Goal: Task Accomplishment & Management: Use online tool/utility

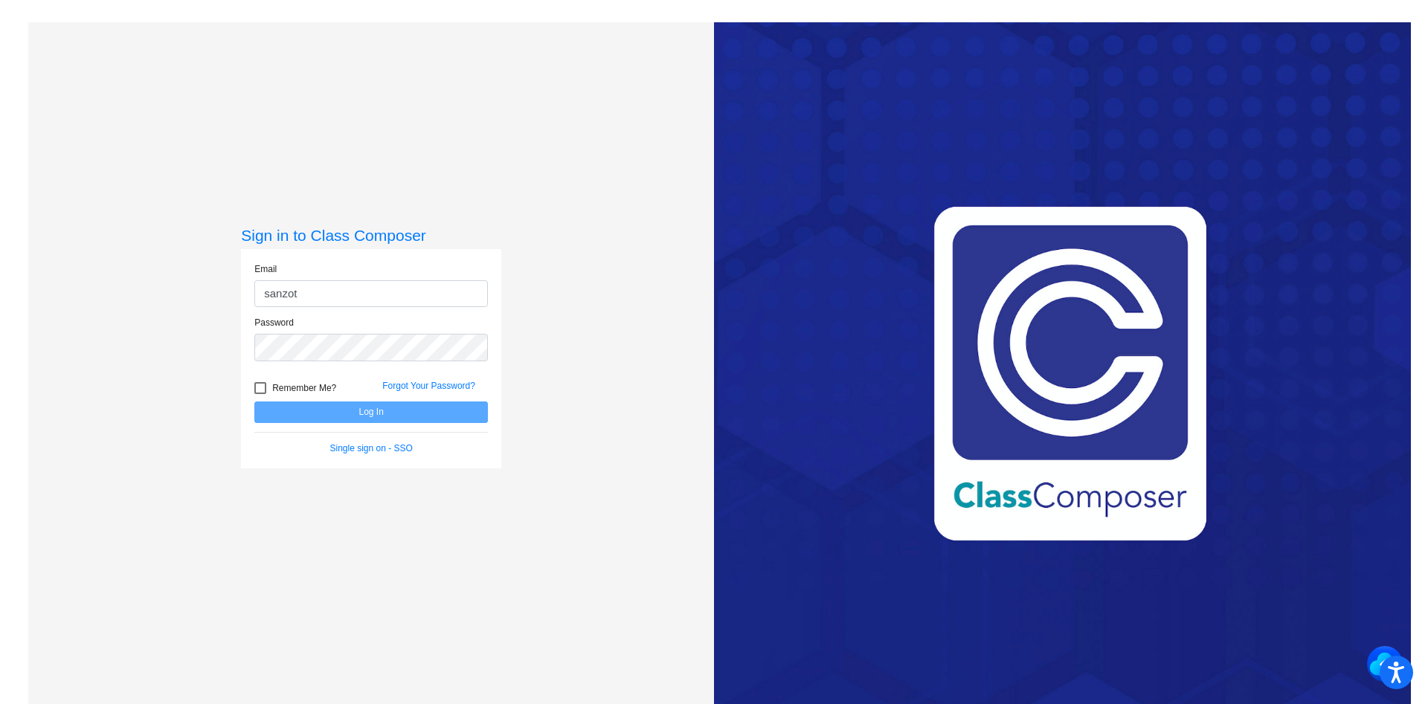
type input "[EMAIL_ADDRESS][DOMAIN_NAME]"
click at [254, 402] on button "Log In" at bounding box center [371, 413] width 234 height 22
click at [263, 384] on div at bounding box center [260, 388] width 12 height 12
click at [260, 394] on input "Remember Me?" at bounding box center [260, 394] width 1 height 1
checkbox input "true"
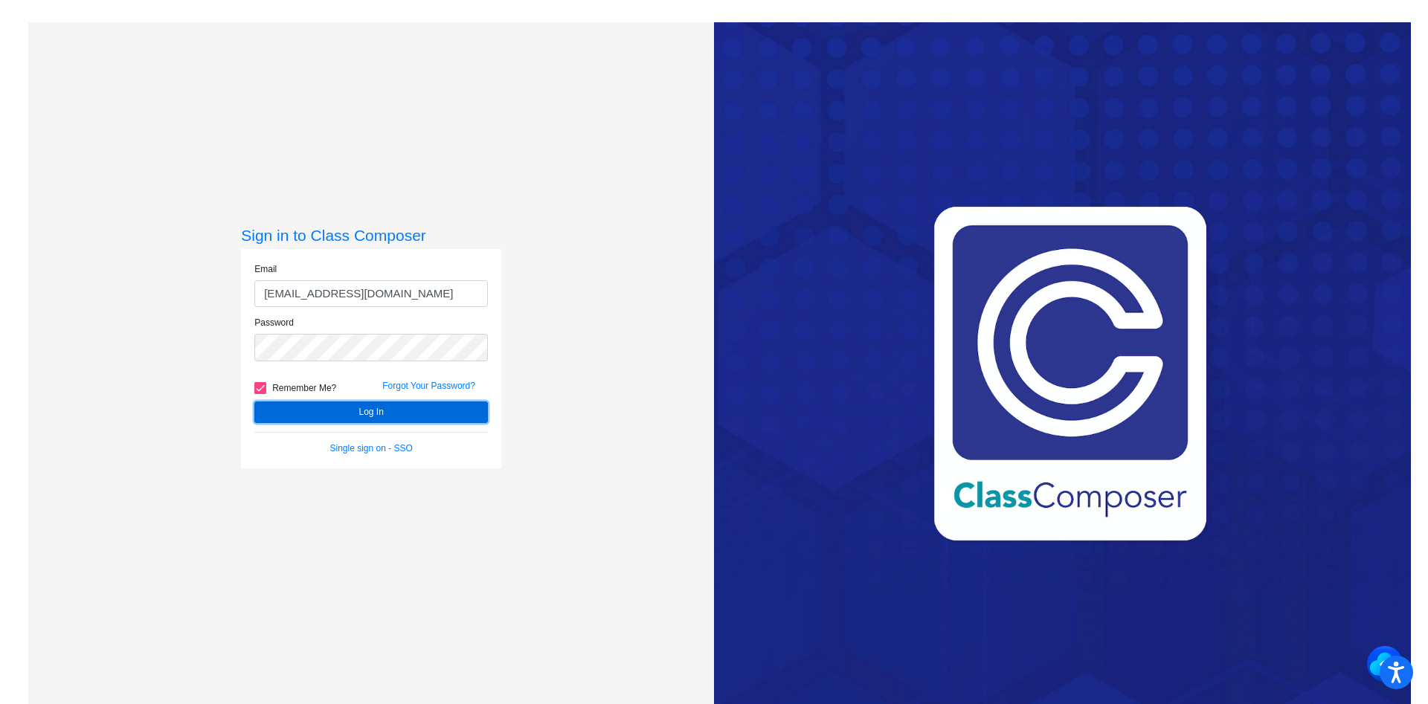
click at [344, 411] on button "Log In" at bounding box center [371, 413] width 234 height 22
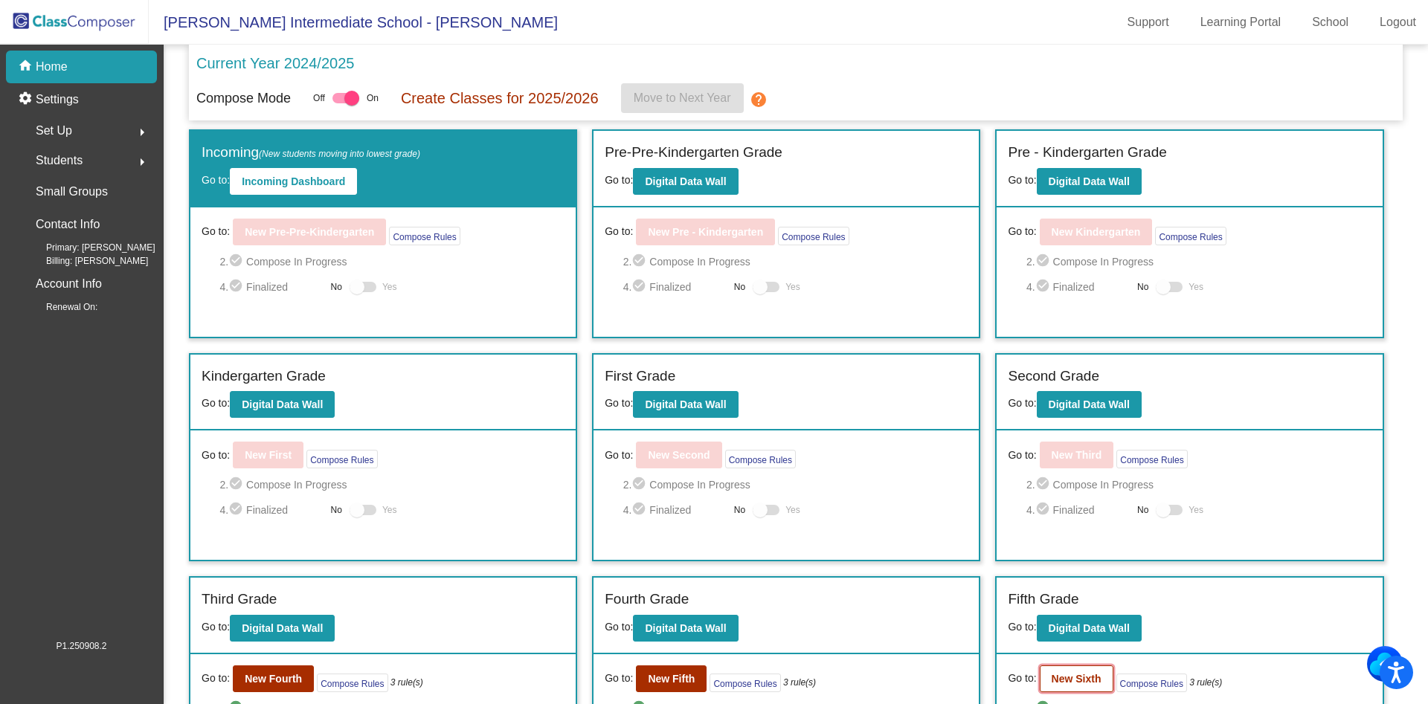
click at [1085, 678] on b "New Sixth" at bounding box center [1077, 679] width 50 height 12
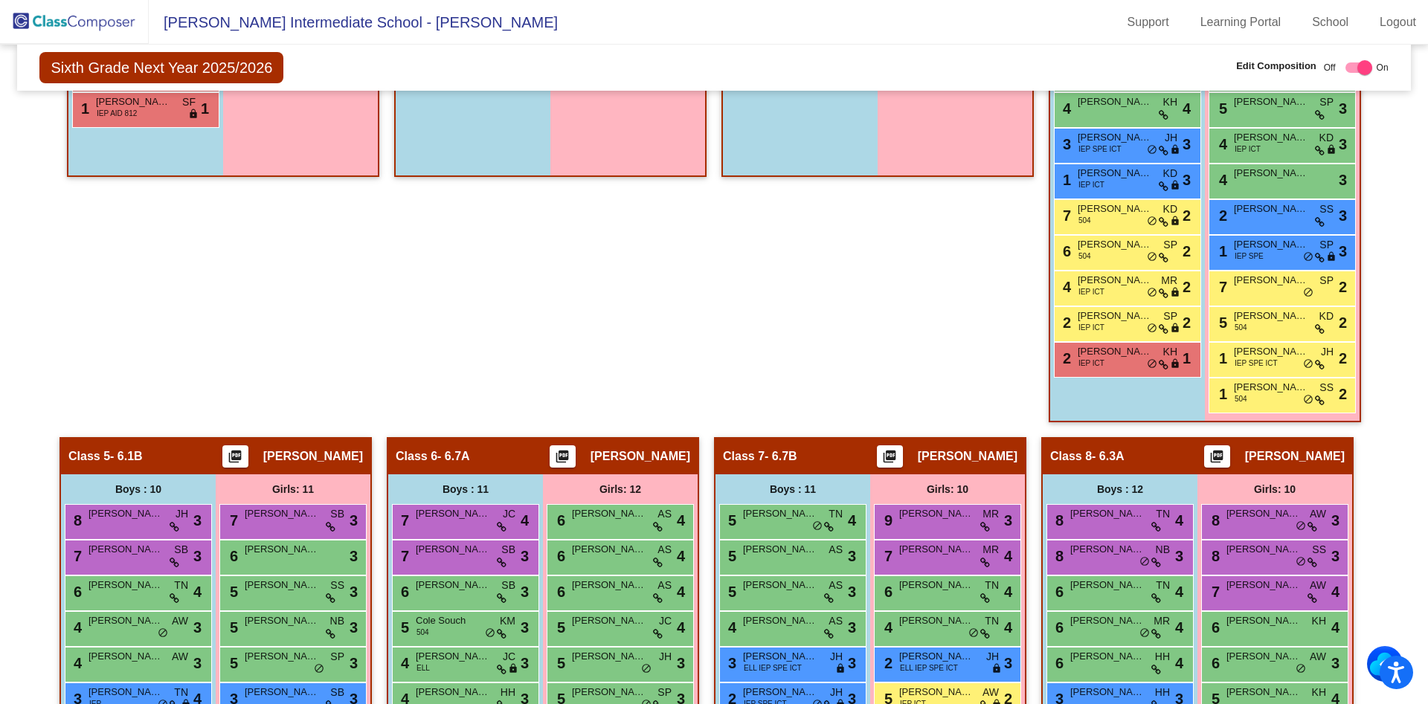
scroll to position [854, 0]
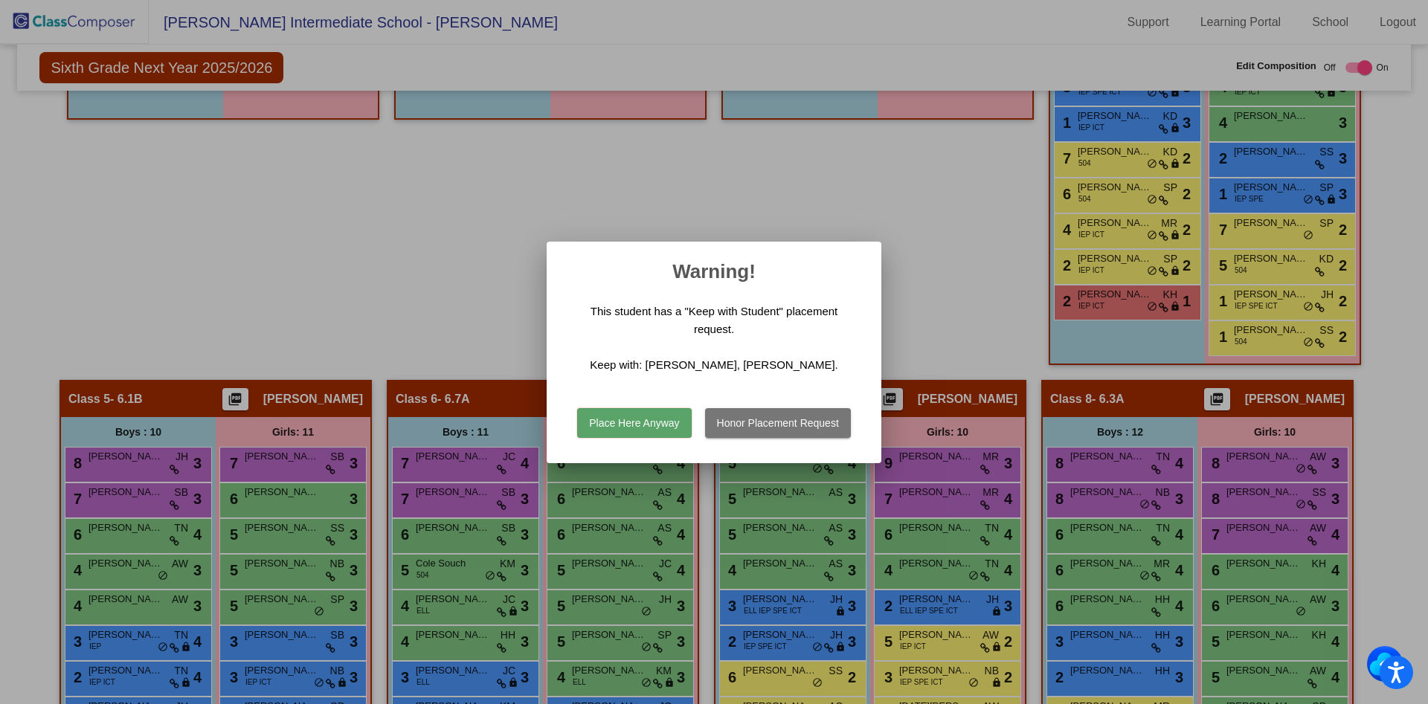
click at [965, 289] on div at bounding box center [714, 352] width 1428 height 704
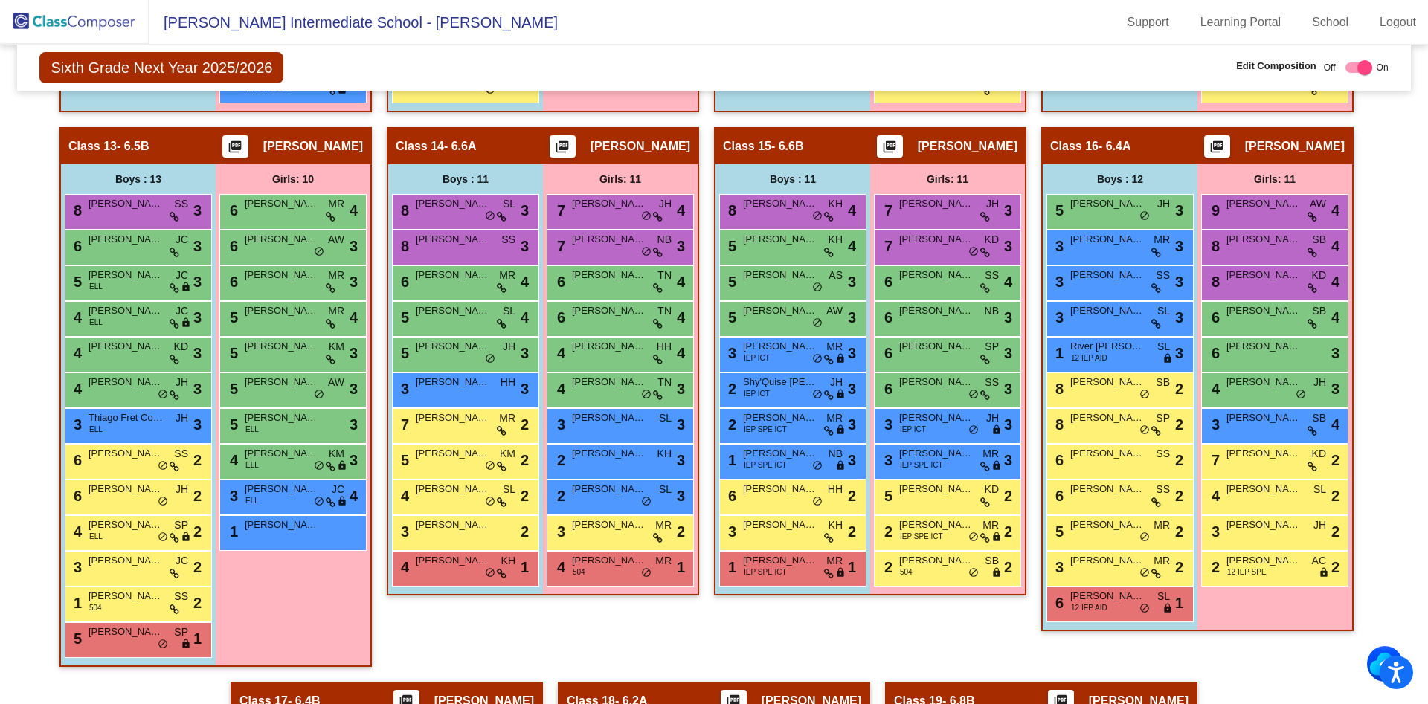
scroll to position [2148, 0]
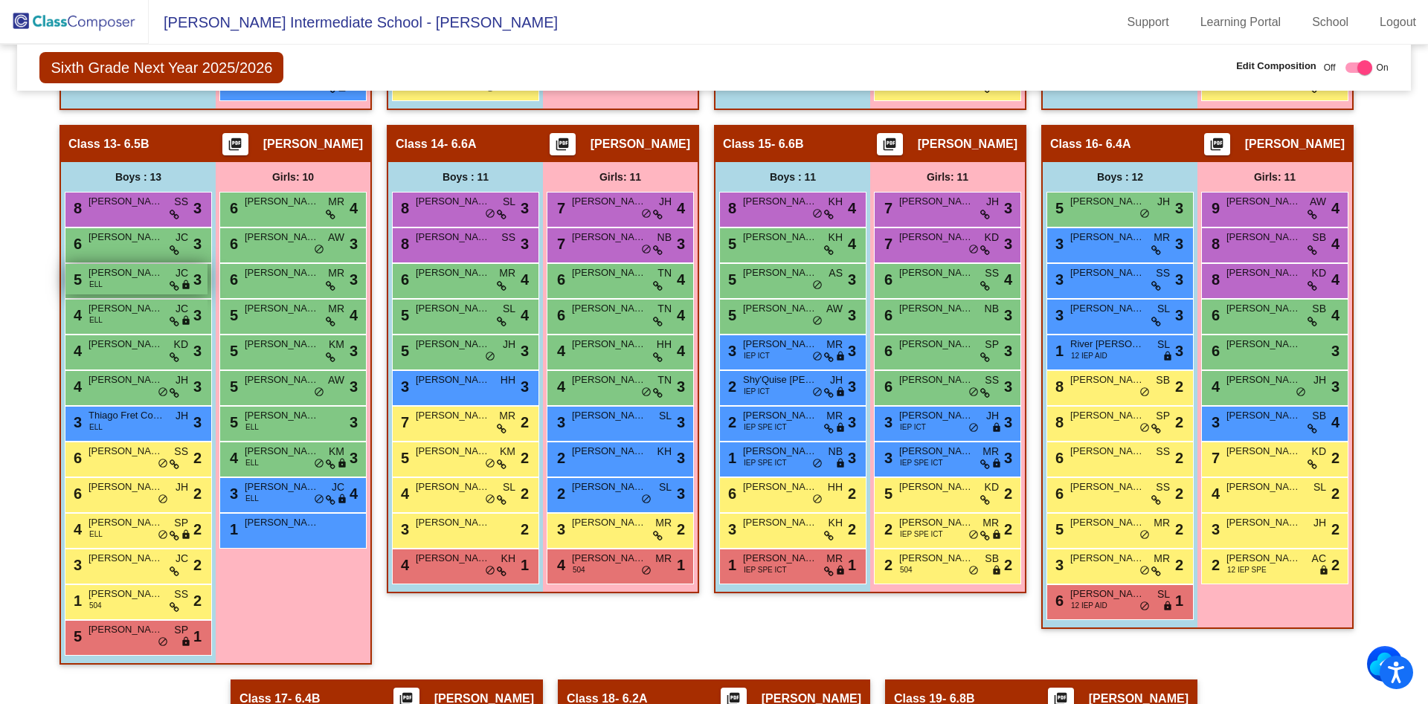
click at [115, 268] on span "[PERSON_NAME] Del [PERSON_NAME]" at bounding box center [126, 273] width 74 height 15
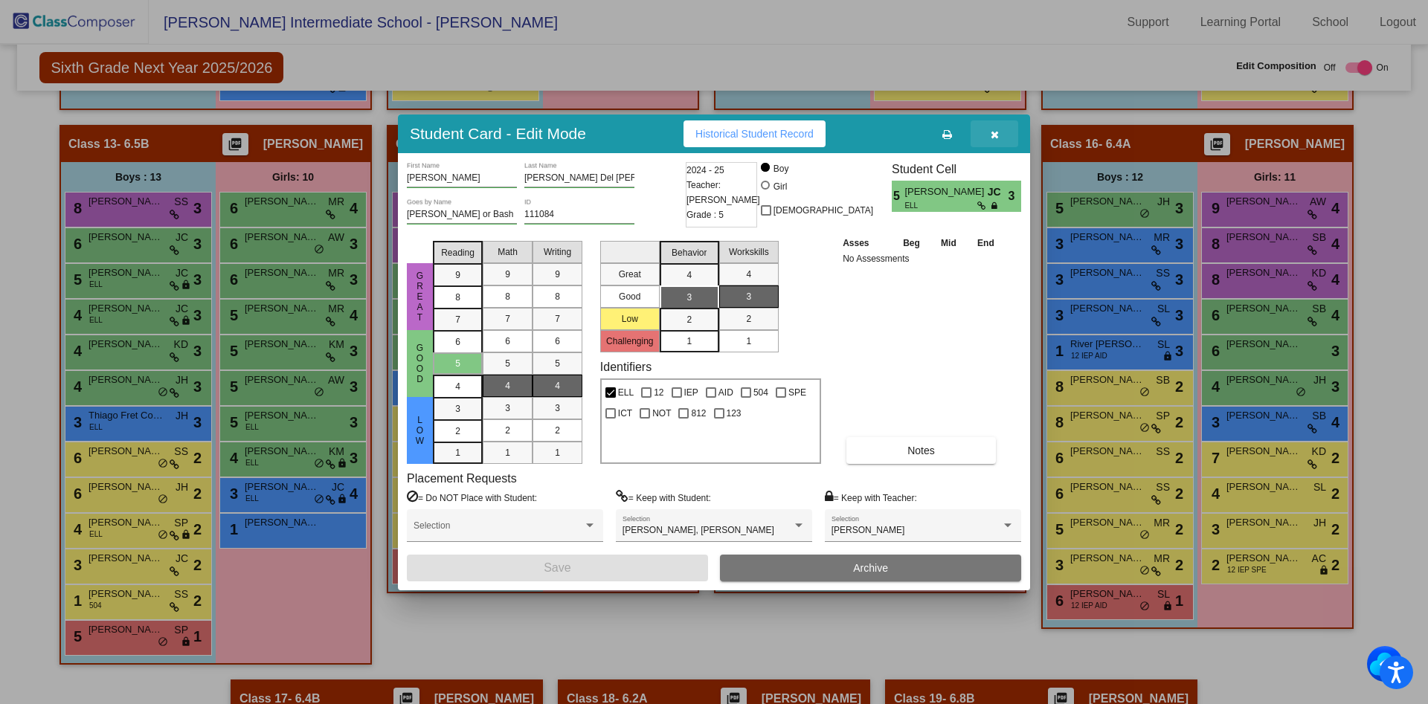
click at [993, 134] on icon "button" at bounding box center [995, 134] width 8 height 10
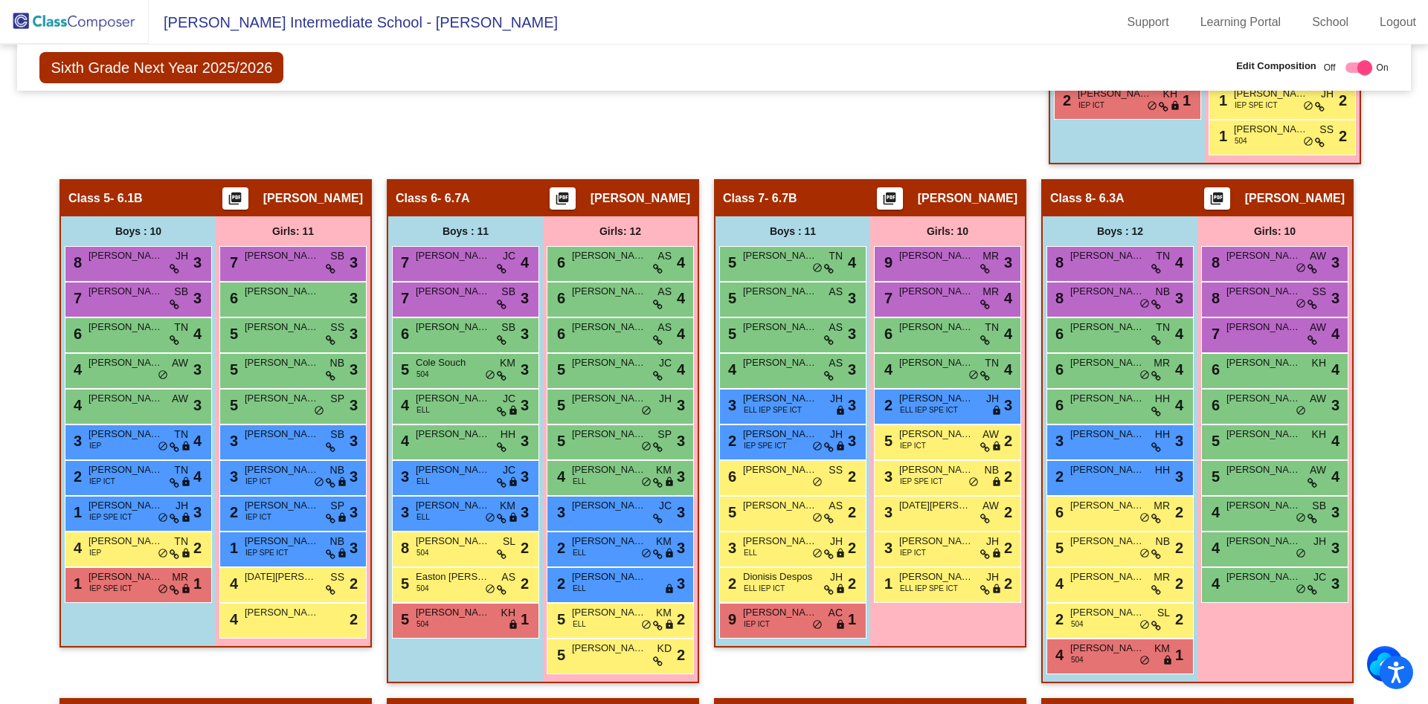
scroll to position [1057, 0]
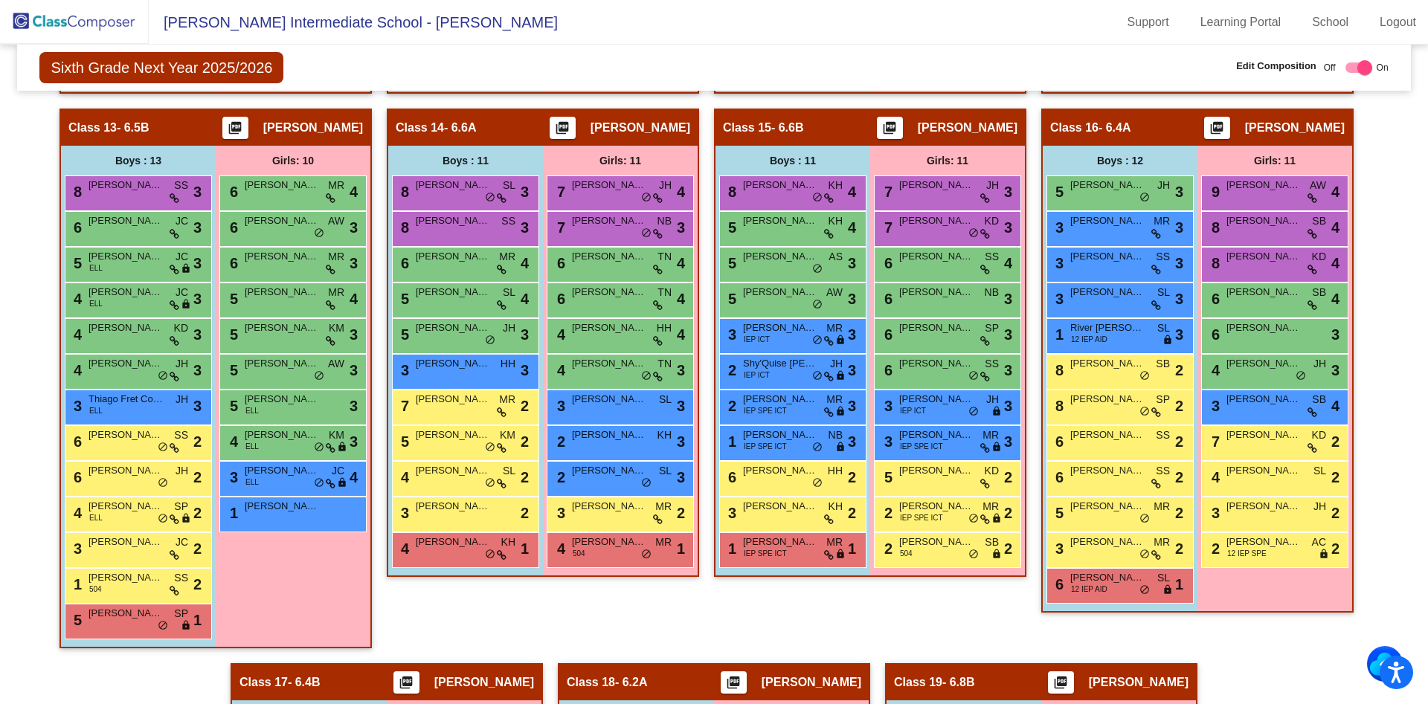
scroll to position [2159, 0]
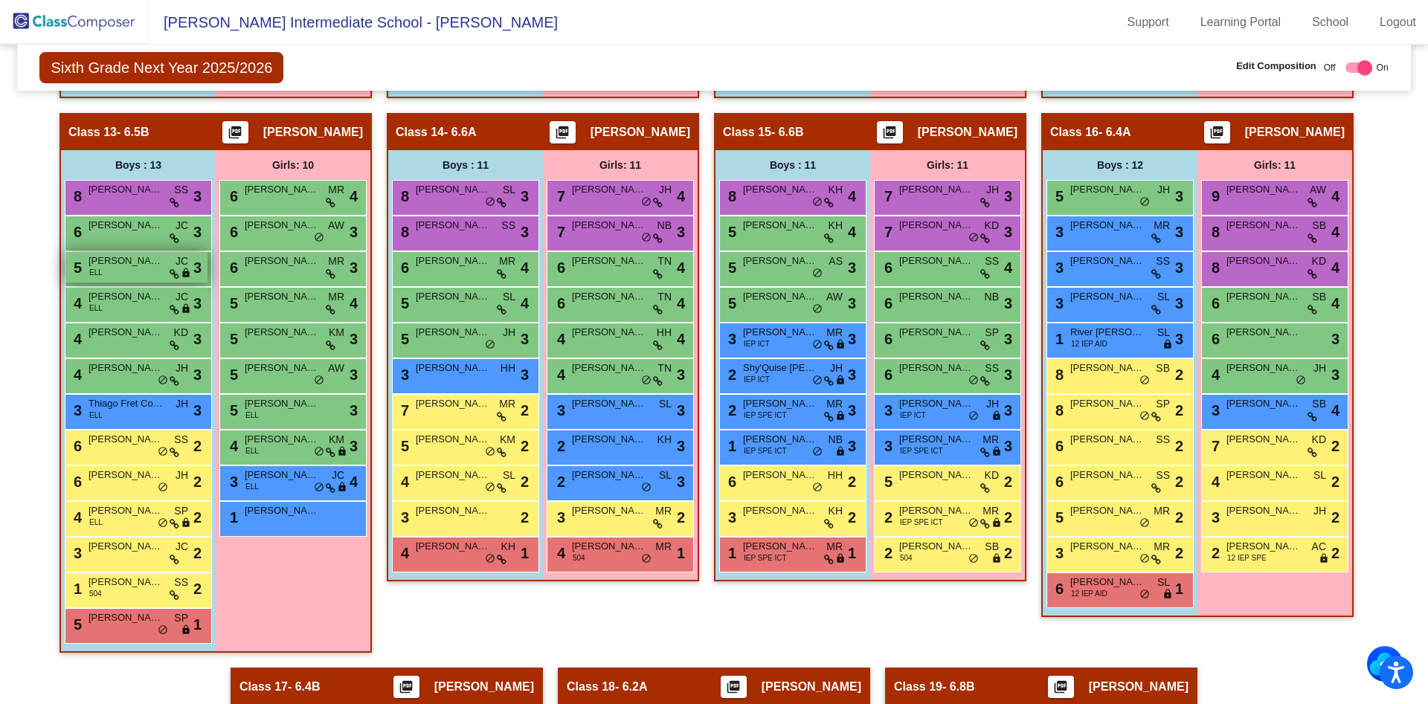
click at [172, 277] on icon at bounding box center [175, 274] width 10 height 10
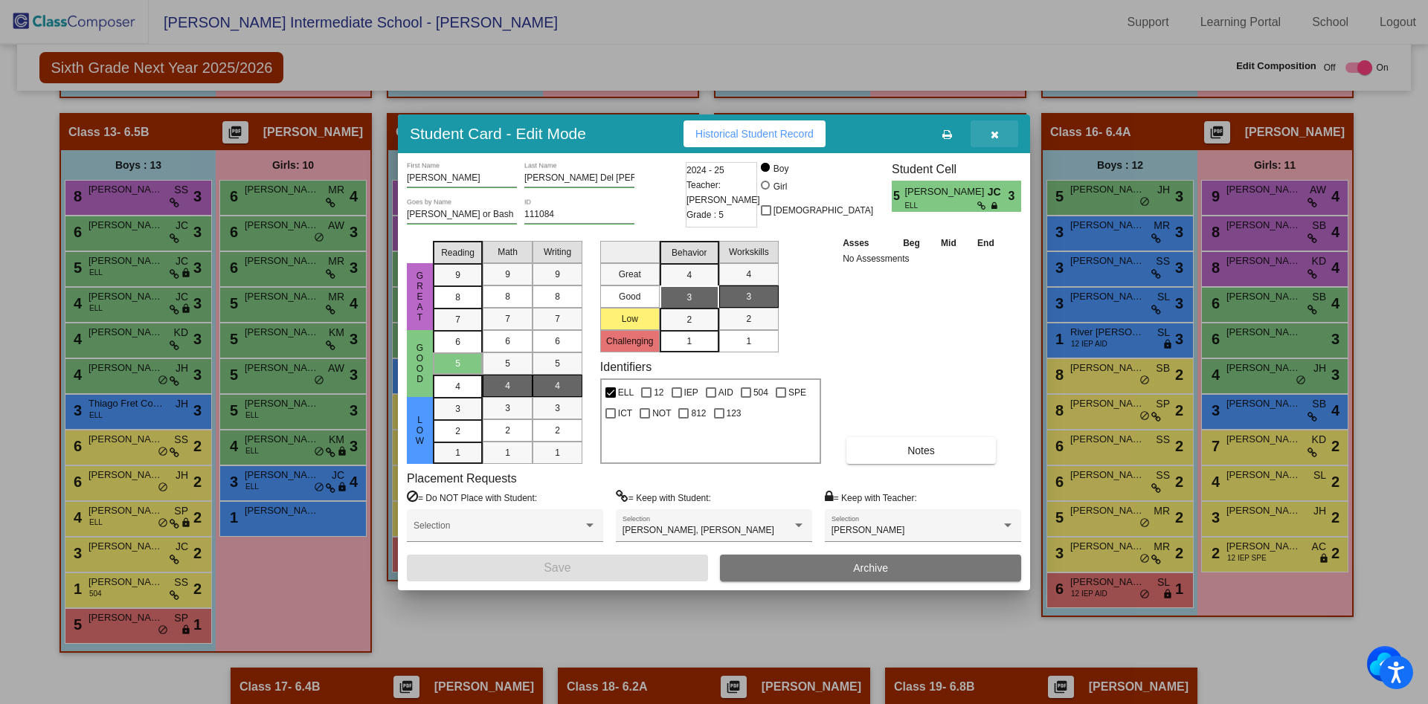
click at [998, 136] on icon "button" at bounding box center [995, 134] width 8 height 10
